Goal: Task Accomplishment & Management: Complete application form

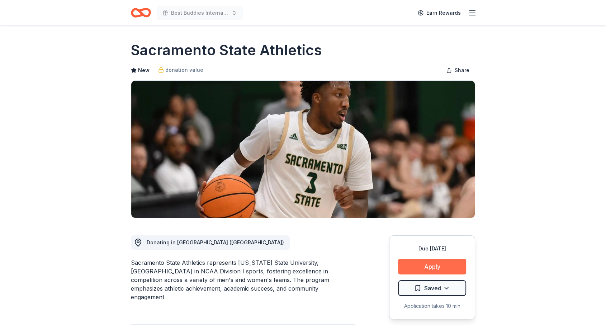
click at [447, 267] on button "Apply" at bounding box center [432, 266] width 68 height 16
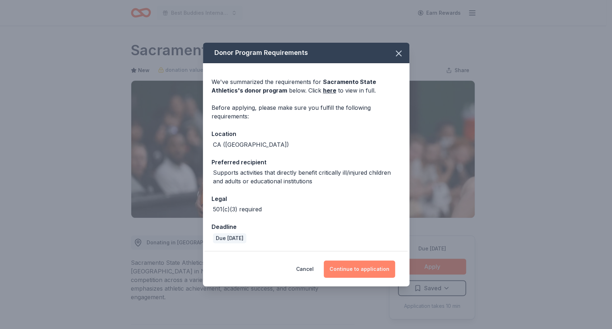
click at [360, 265] on button "Continue to application" at bounding box center [359, 268] width 71 height 17
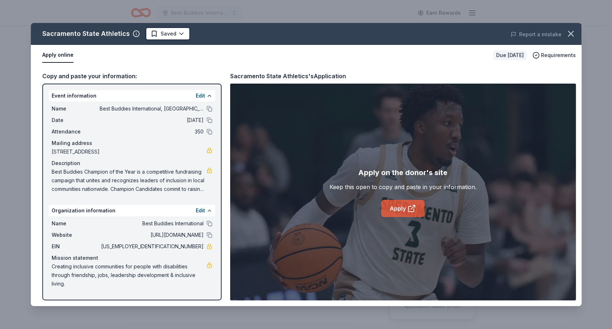
click at [399, 206] on link "Apply" at bounding box center [402, 208] width 43 height 17
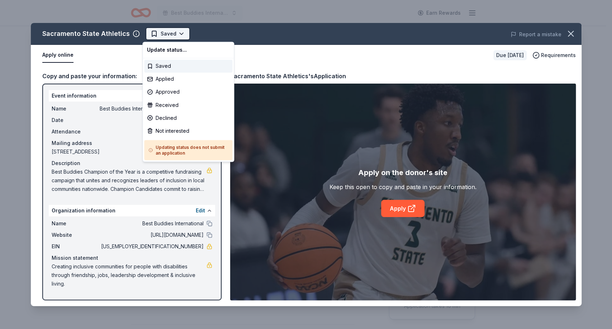
click at [177, 33] on html "Best Buddies International, Sacramento, Champion of the Year Gala Earn Rewards …" at bounding box center [306, 164] width 612 height 329
click at [169, 128] on div "Not interested" at bounding box center [188, 130] width 88 height 13
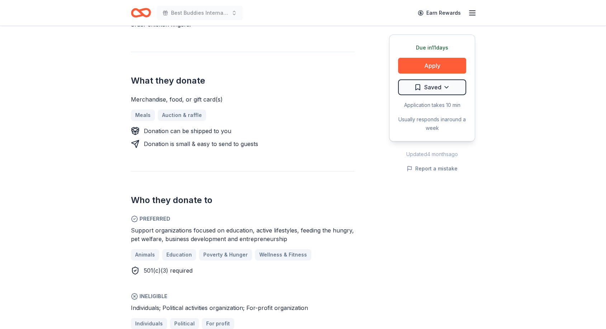
scroll to position [262, 0]
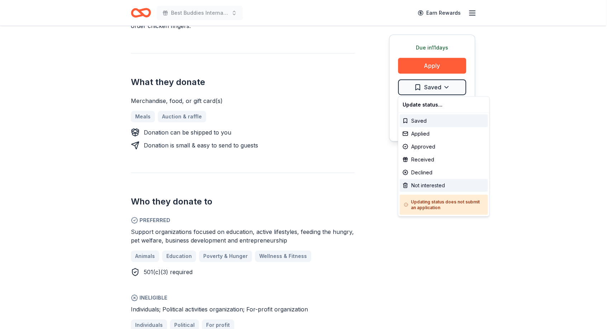
click at [429, 182] on div "Not interested" at bounding box center [443, 185] width 88 height 13
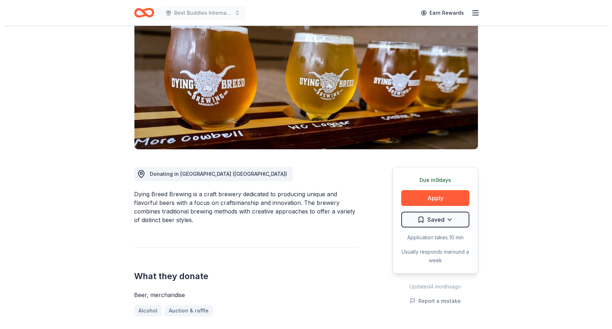
scroll to position [44, 0]
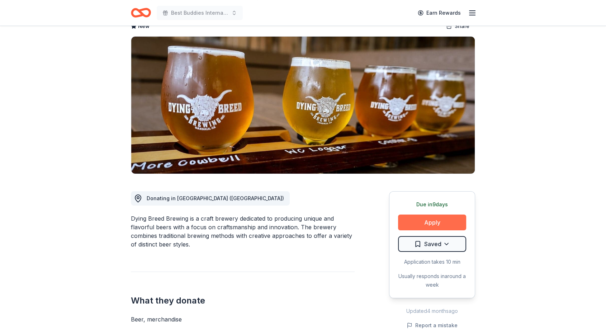
click at [433, 220] on button "Apply" at bounding box center [432, 222] width 68 height 16
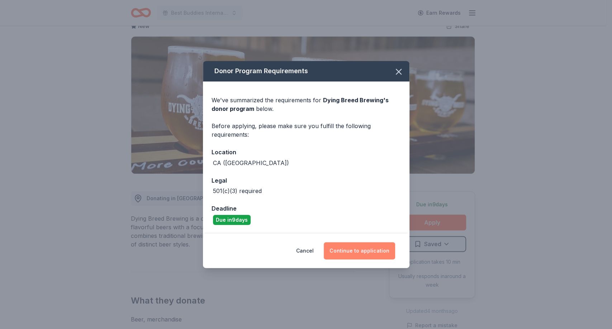
click at [361, 252] on button "Continue to application" at bounding box center [359, 250] width 71 height 17
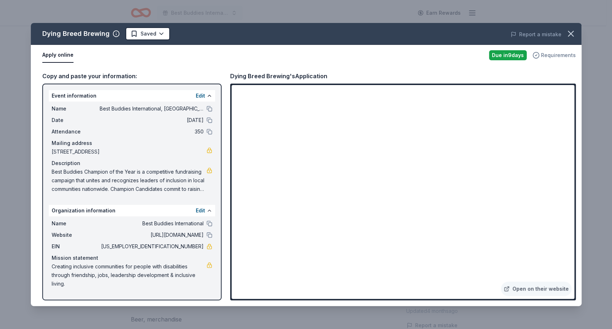
click at [552, 59] on span "Requirements" at bounding box center [558, 55] width 35 height 9
click at [419, 36] on div "Report a mistake" at bounding box center [474, 34] width 214 height 20
click at [530, 290] on link "Open on their website" at bounding box center [536, 288] width 71 height 14
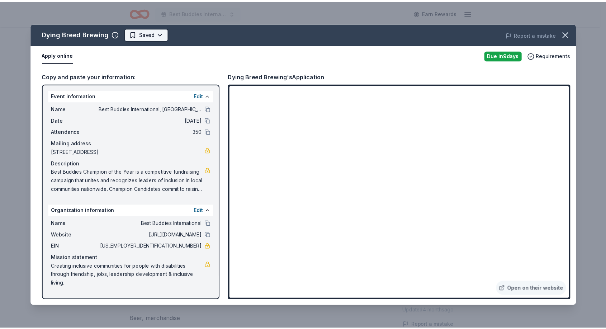
scroll to position [0, 0]
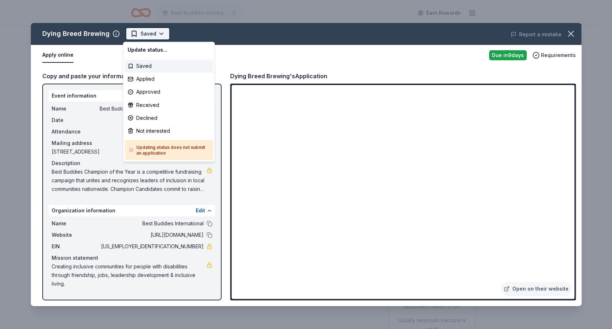
click at [158, 33] on html "Best Buddies International, Sacramento, Champion of the Year Gala Earn Rewards …" at bounding box center [306, 164] width 612 height 329
click at [149, 130] on div "Not interested" at bounding box center [169, 130] width 88 height 13
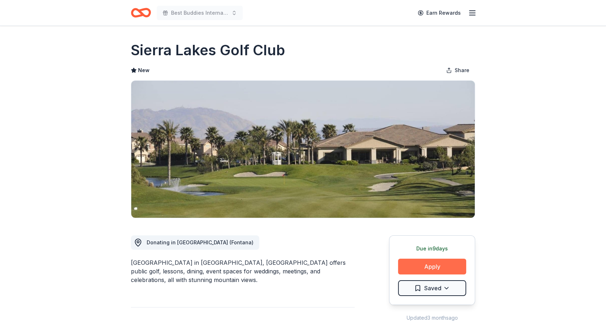
click at [435, 267] on button "Apply" at bounding box center [432, 266] width 68 height 16
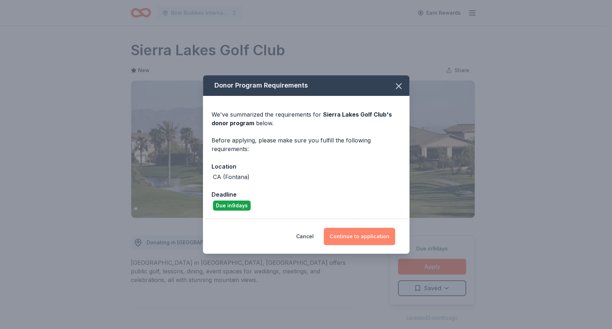
click at [354, 237] on button "Continue to application" at bounding box center [359, 236] width 71 height 17
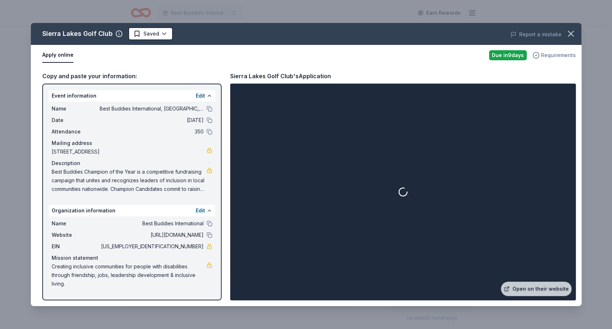
click at [554, 55] on span "Requirements" at bounding box center [558, 55] width 35 height 9
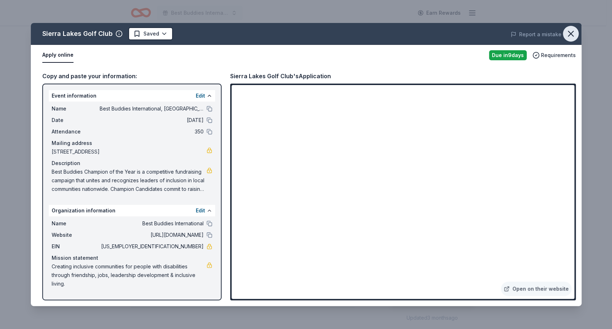
click at [571, 32] on icon "button" at bounding box center [571, 34] width 10 height 10
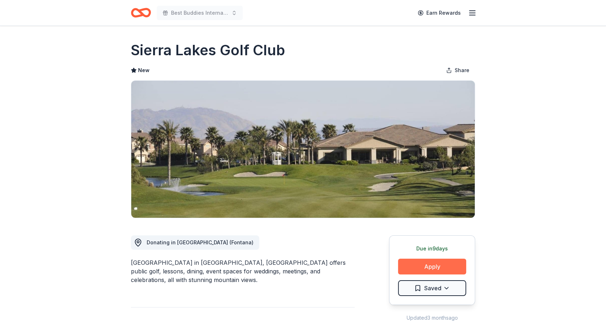
click at [439, 265] on button "Apply" at bounding box center [432, 266] width 68 height 16
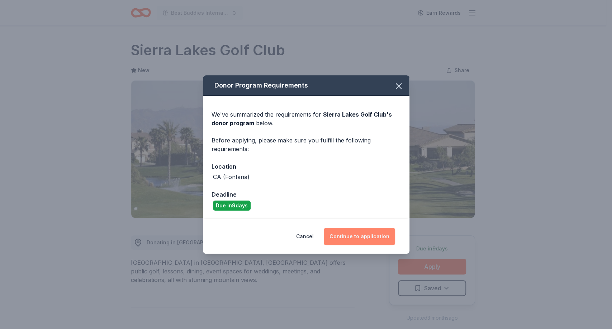
click at [360, 232] on button "Continue to application" at bounding box center [359, 236] width 71 height 17
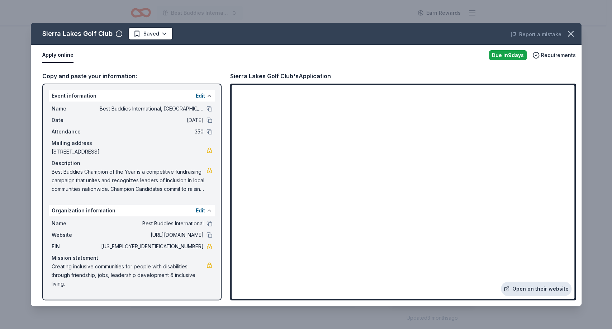
click at [528, 285] on link "Open on their website" at bounding box center [536, 288] width 71 height 14
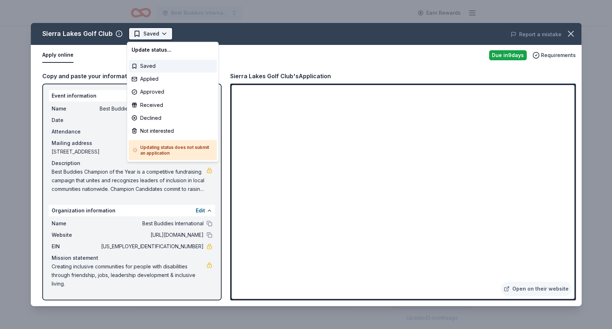
click at [162, 34] on html "Best Buddies International, Sacramento, Champion of the Year Gala Earn Rewards …" at bounding box center [306, 164] width 612 height 329
click at [163, 125] on div "Not interested" at bounding box center [173, 130] width 88 height 13
